Goal: Navigation & Orientation: Find specific page/section

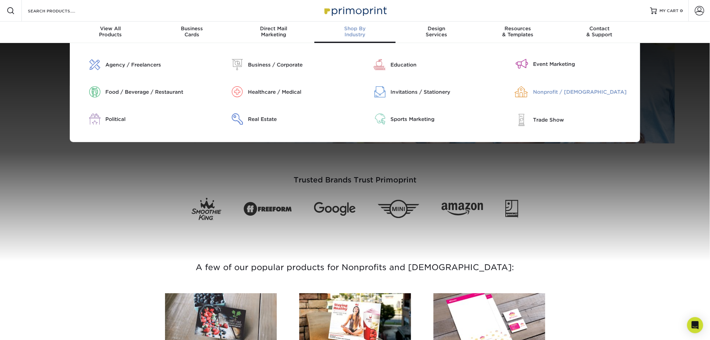
click at [553, 91] on div "Nonprofit / [DEMOGRAPHIC_DATA]" at bounding box center [585, 91] width 102 height 7
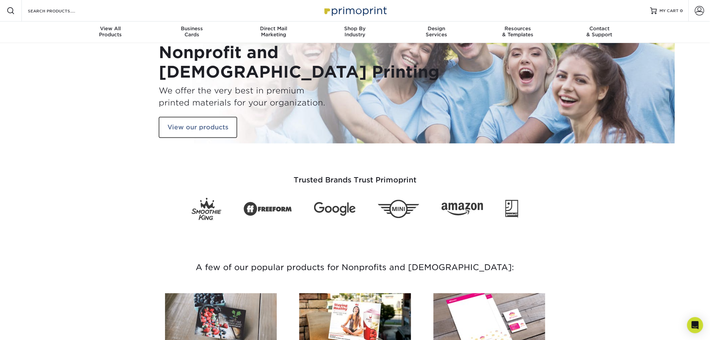
click at [364, 7] on img at bounding box center [355, 10] width 67 height 14
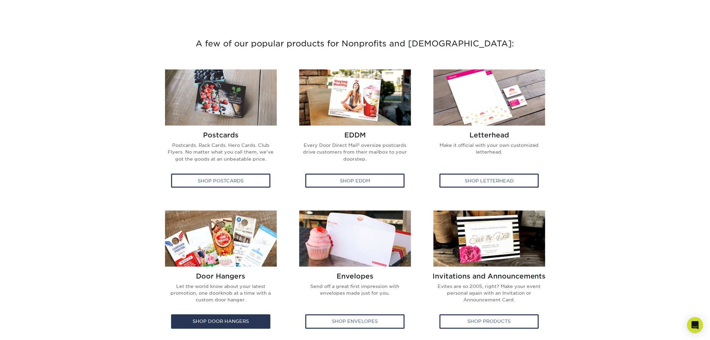
scroll to position [410, 0]
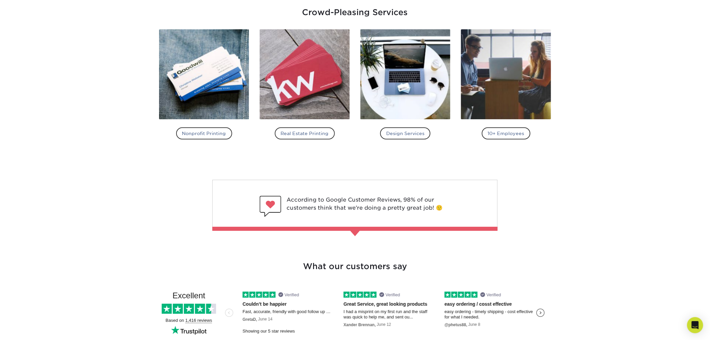
scroll to position [967, 0]
